Goal: Find specific page/section

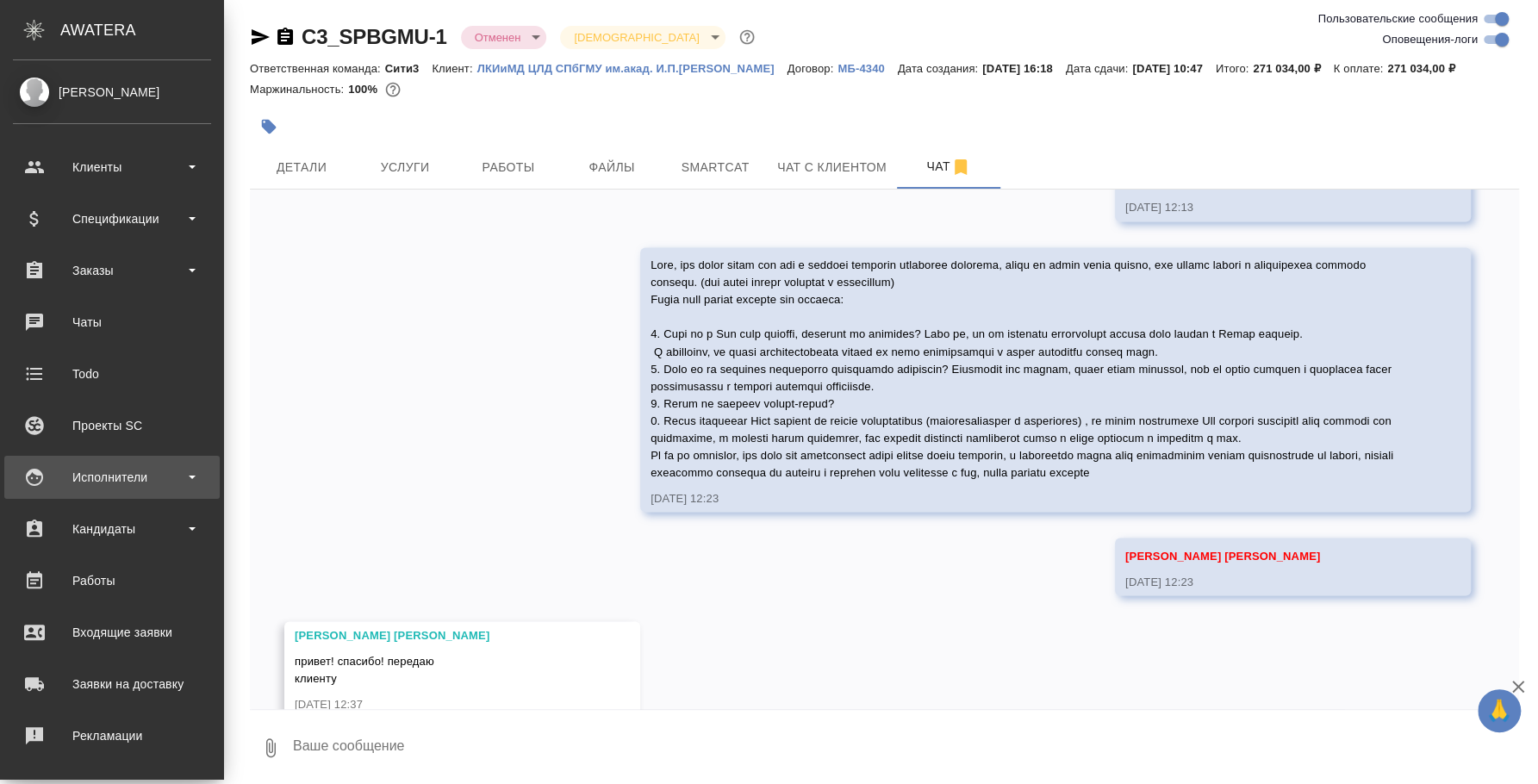
scroll to position [2004, 0]
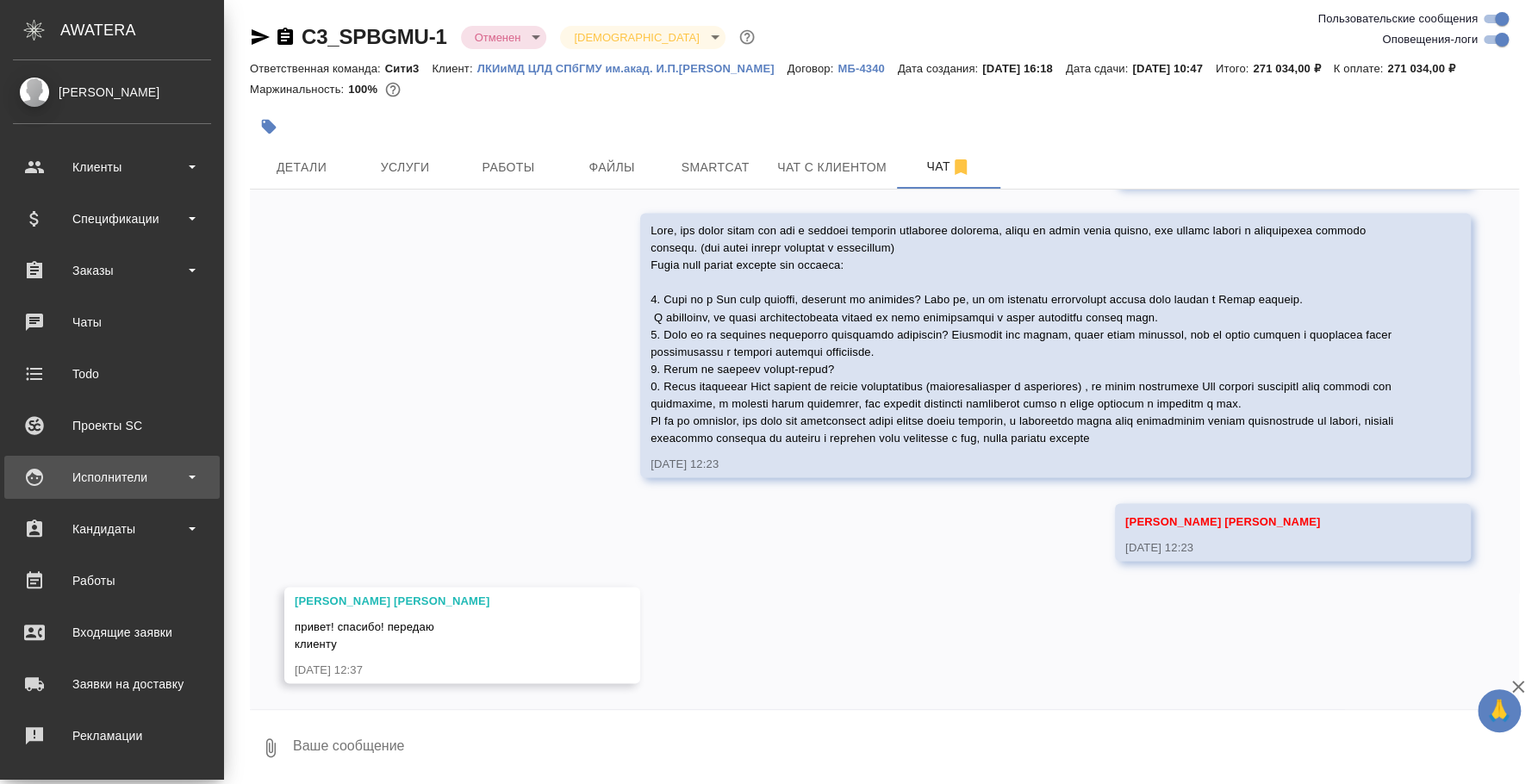
click at [152, 486] on div "Исполнители" at bounding box center [111, 477] width 198 height 26
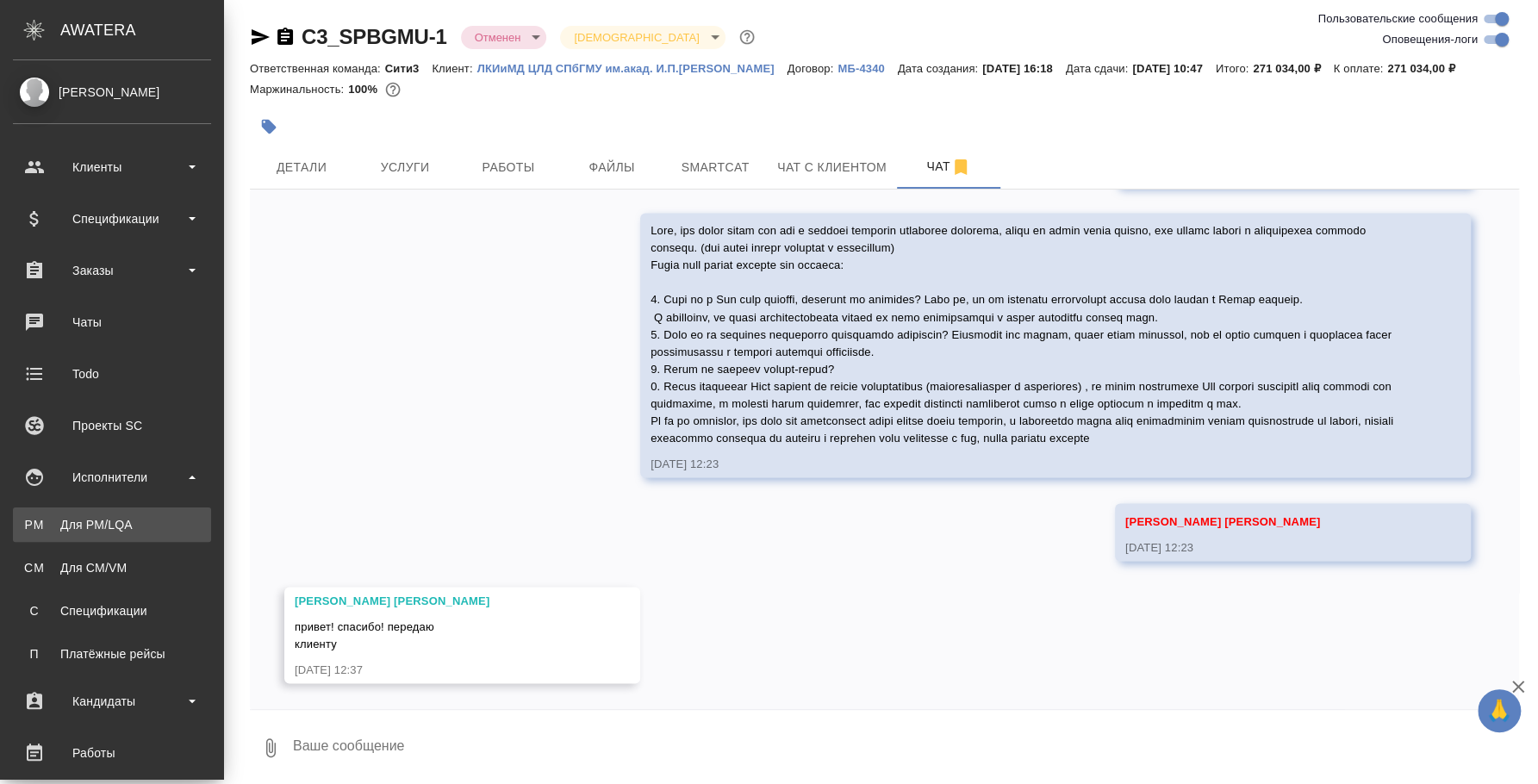
click at [143, 529] on div "Для PM/LQA" at bounding box center [111, 524] width 181 height 17
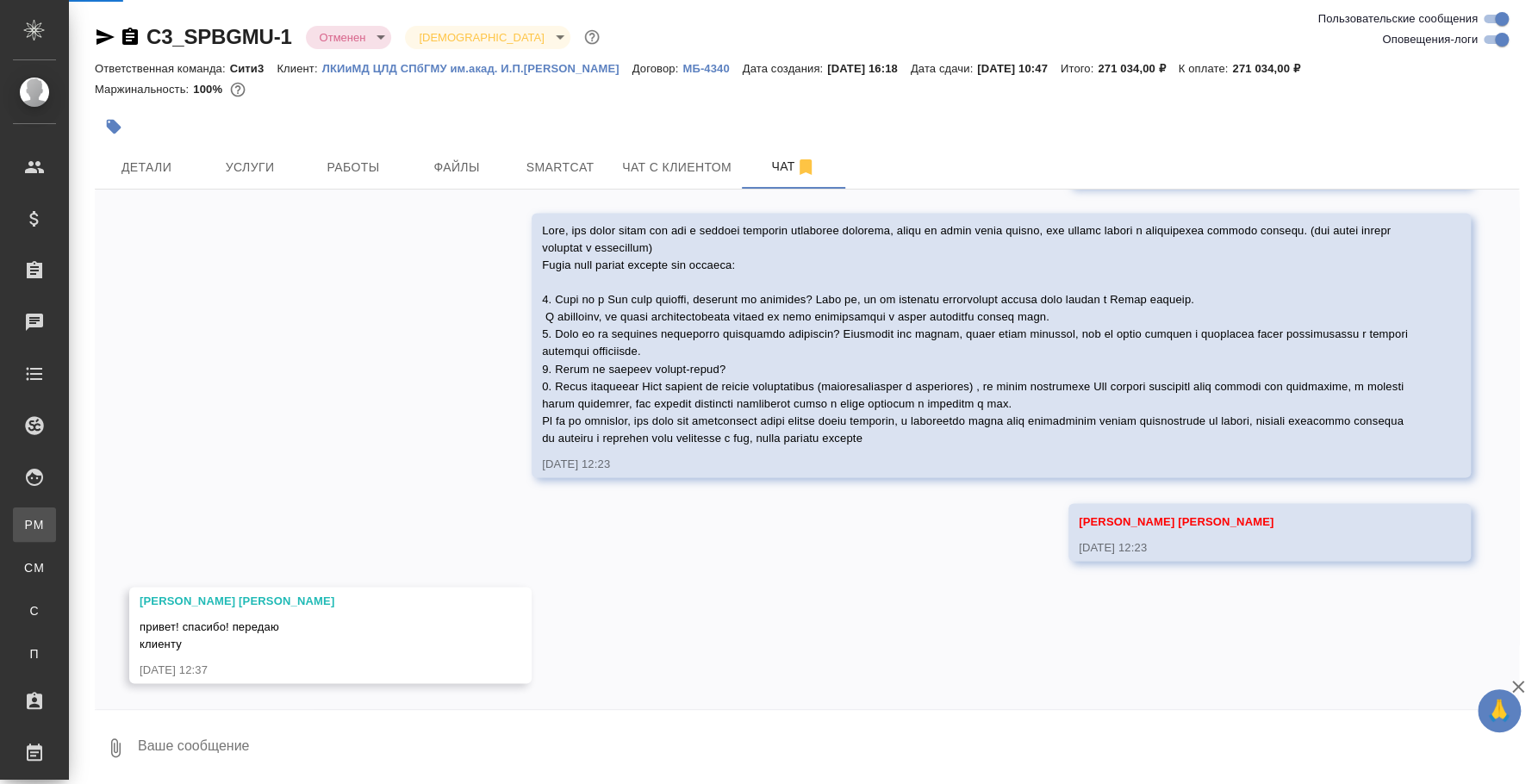
scroll to position [1969, 0]
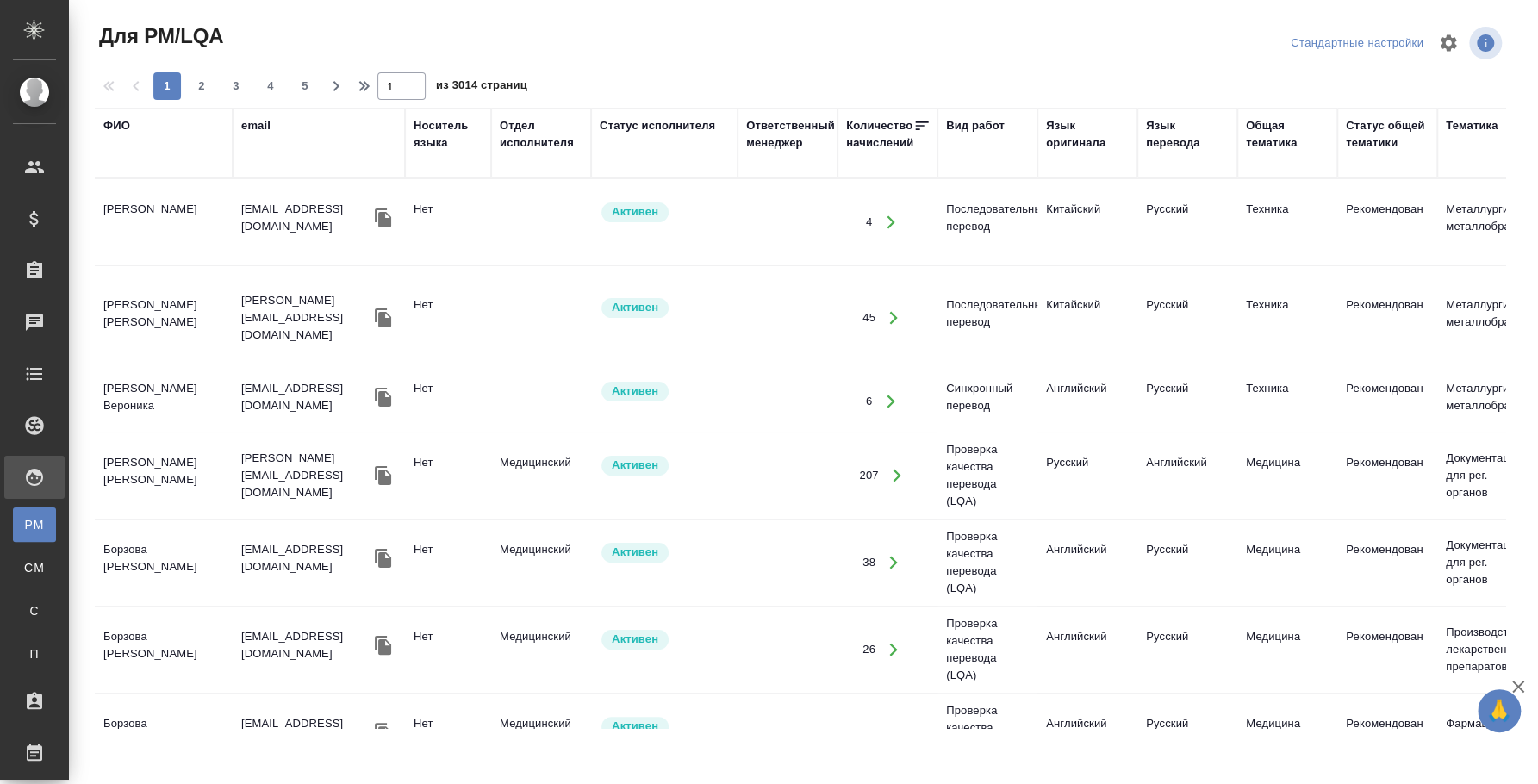
click at [121, 121] on div "ФИО" at bounding box center [117, 126] width 27 height 17
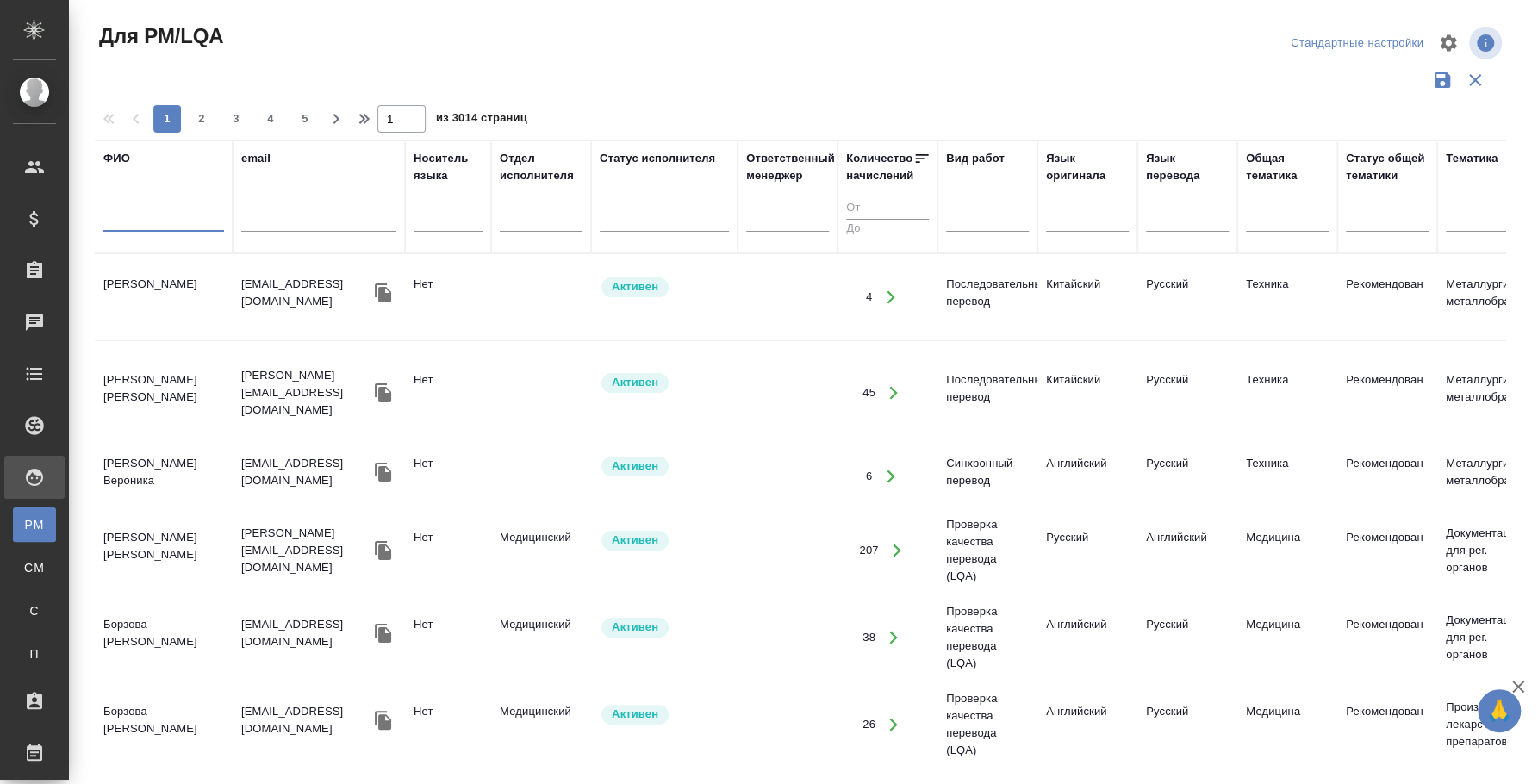
click at [134, 213] on input "text" at bounding box center [164, 221] width 120 height 21
type input "манаков руслан"
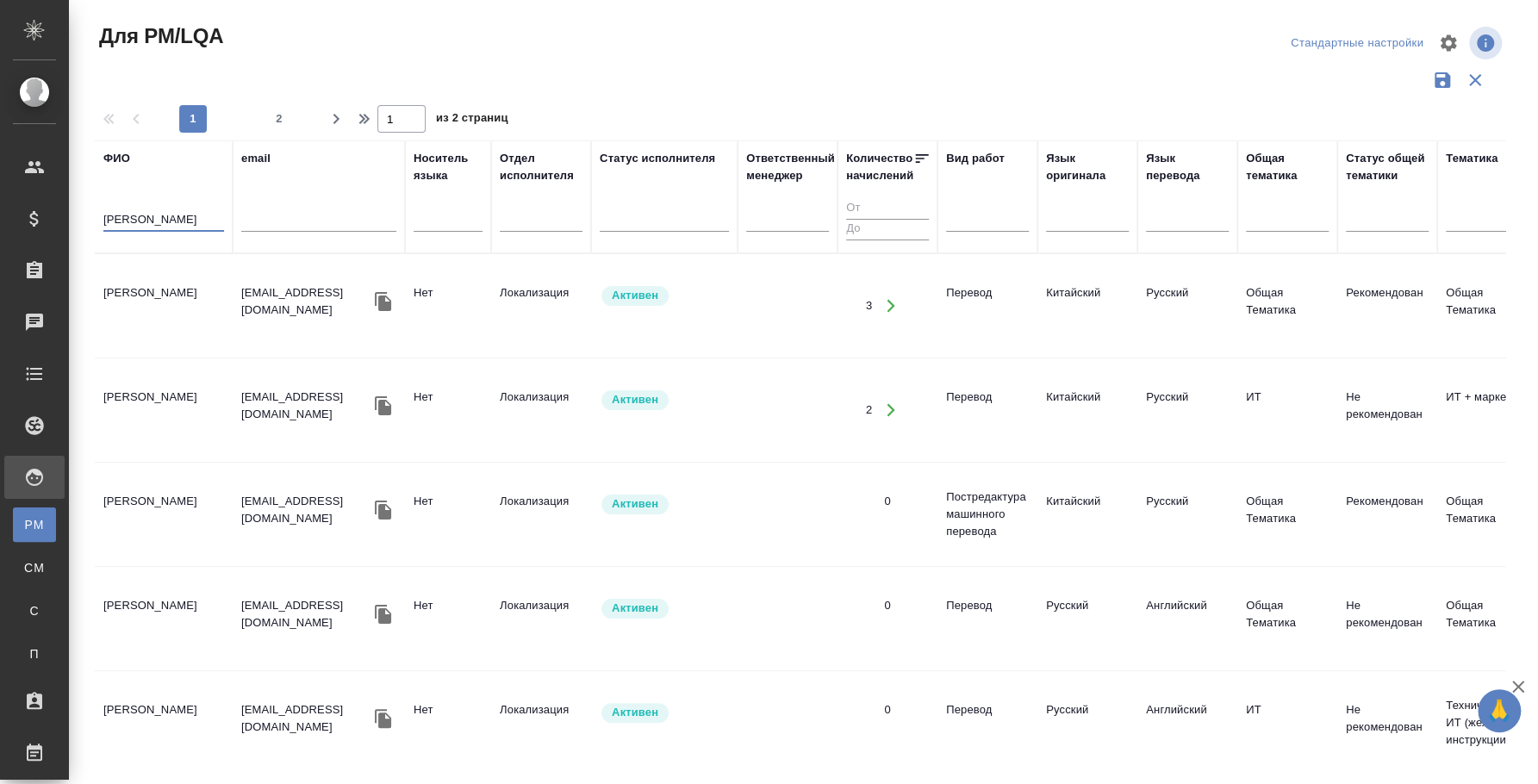
click at [174, 277] on td "Манаков Руслан Римович" at bounding box center [164, 305] width 138 height 60
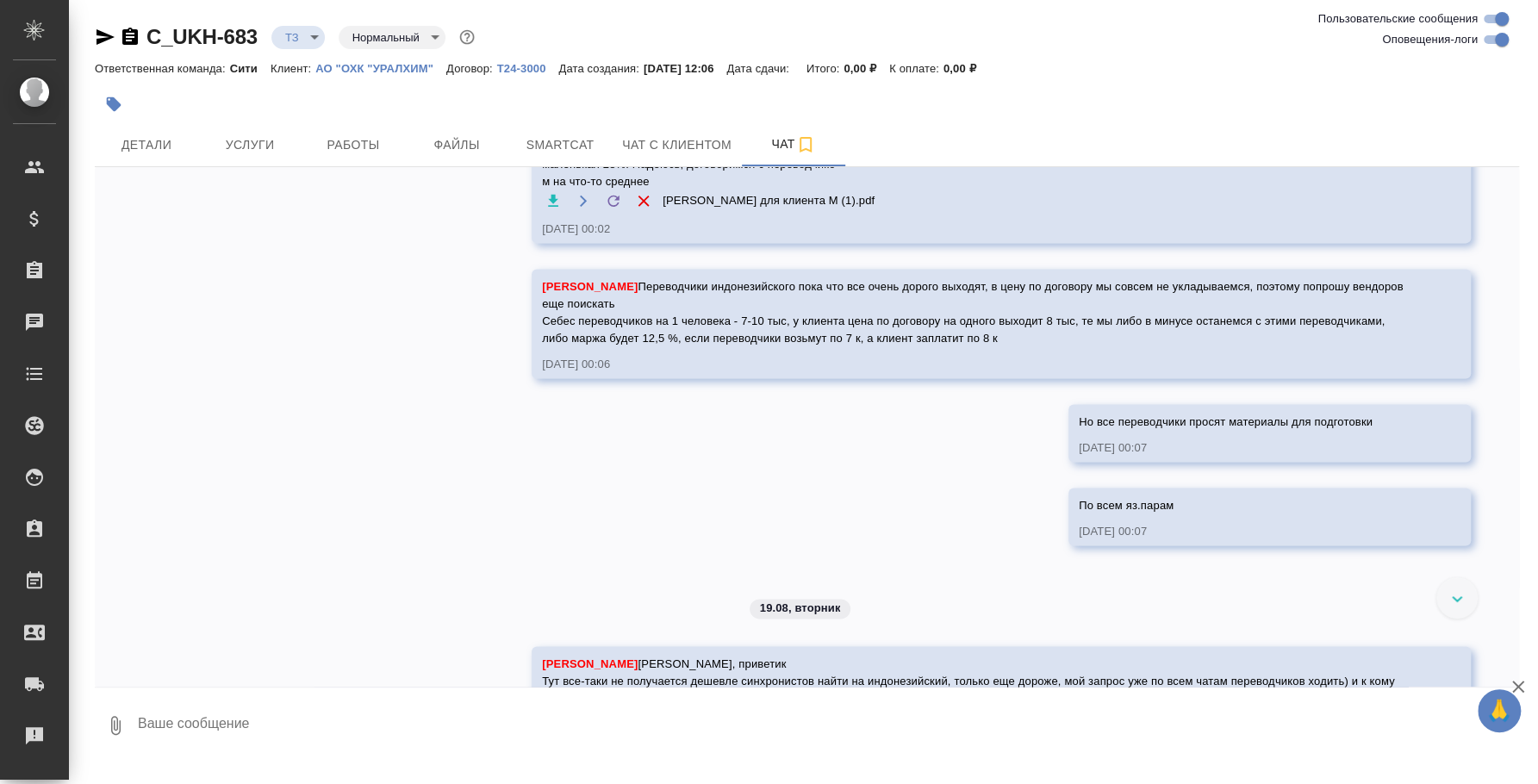
scroll to position [1578, 0]
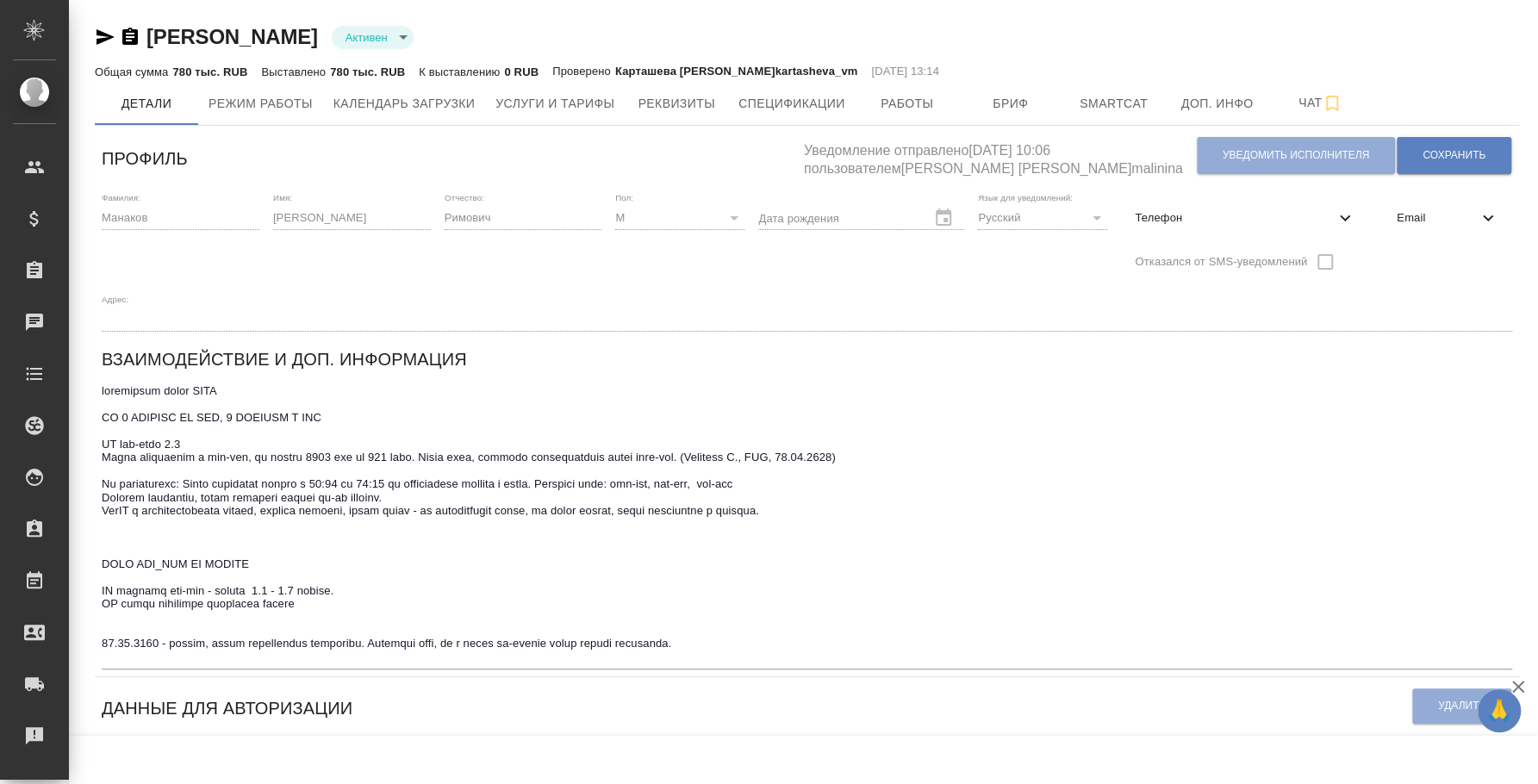
click at [97, 30] on icon "button" at bounding box center [106, 37] width 18 height 16
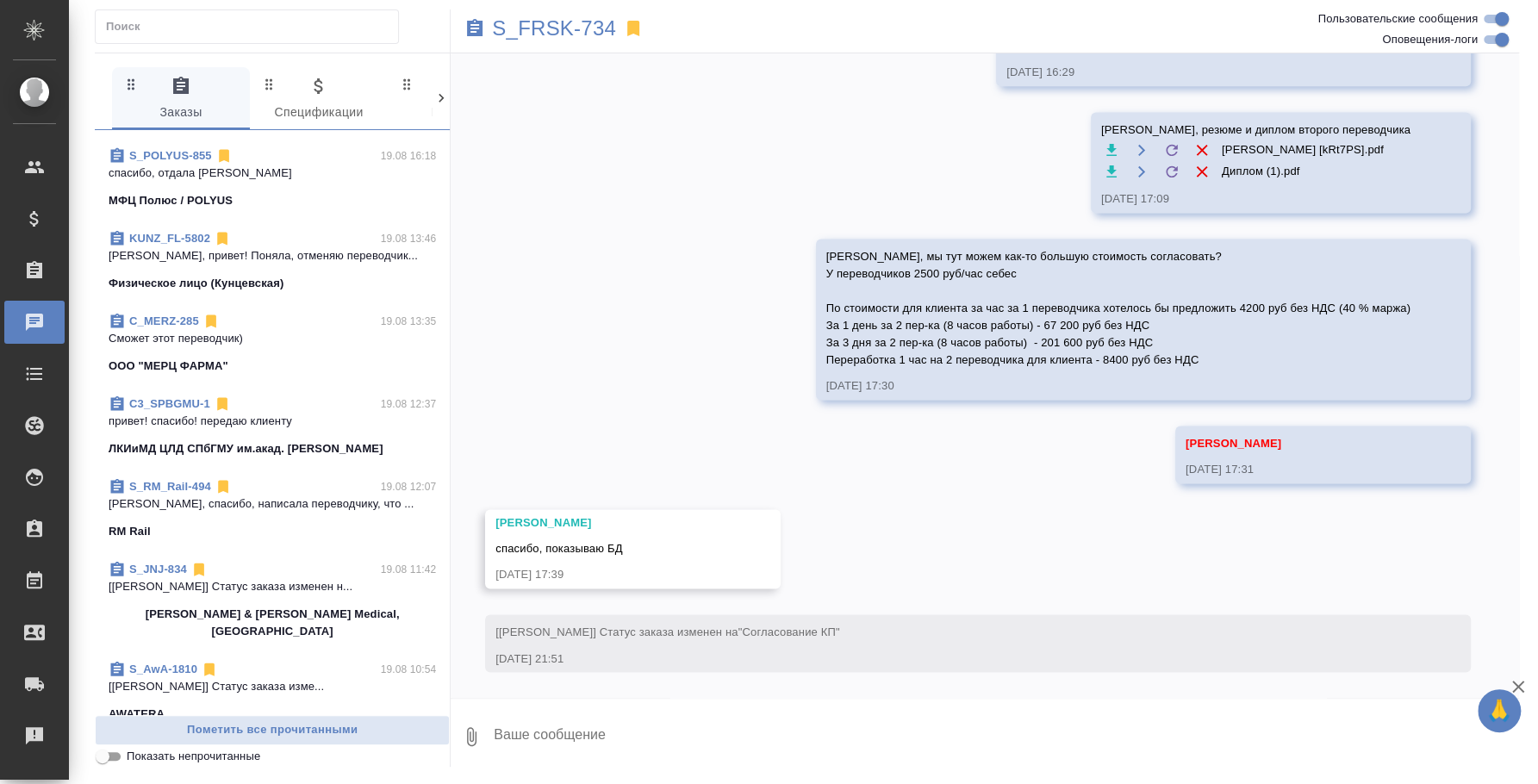
scroll to position [430, 0]
